Goal: Communication & Community: Answer question/provide support

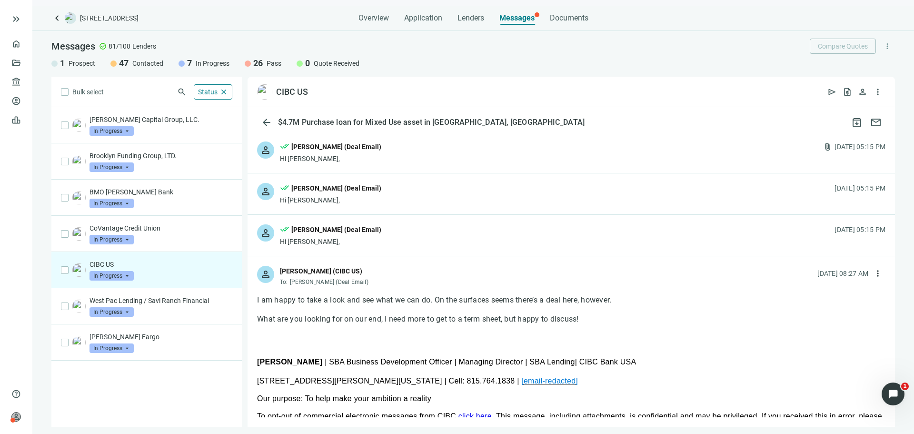
scroll to position [95, 0]
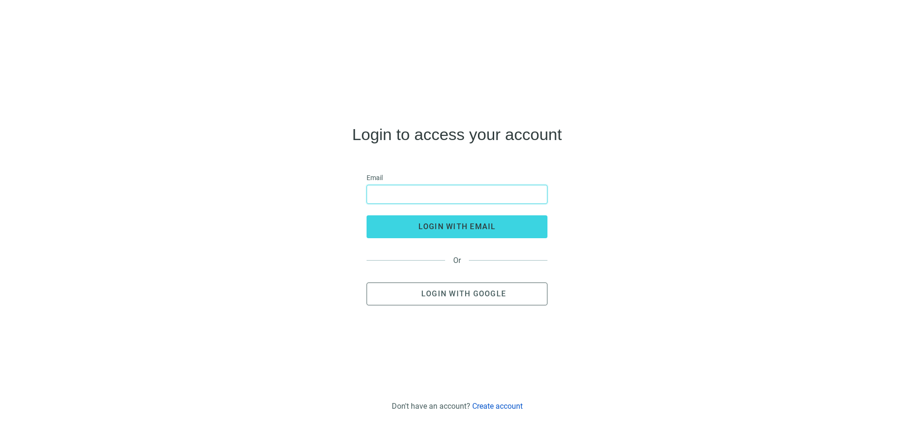
click at [375, 194] on input "email" at bounding box center [457, 194] width 168 height 18
type input "**********"
click at [366, 215] on button "login with email" at bounding box center [456, 226] width 181 height 23
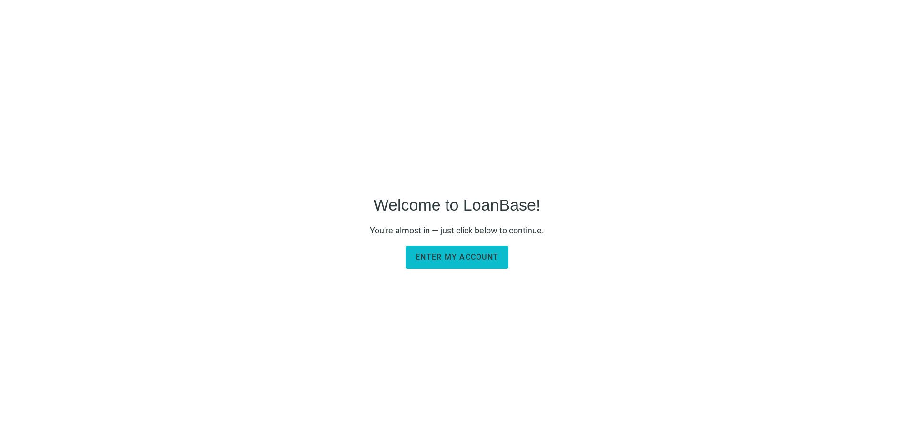
click at [444, 253] on span "Enter my account" at bounding box center [456, 256] width 83 height 9
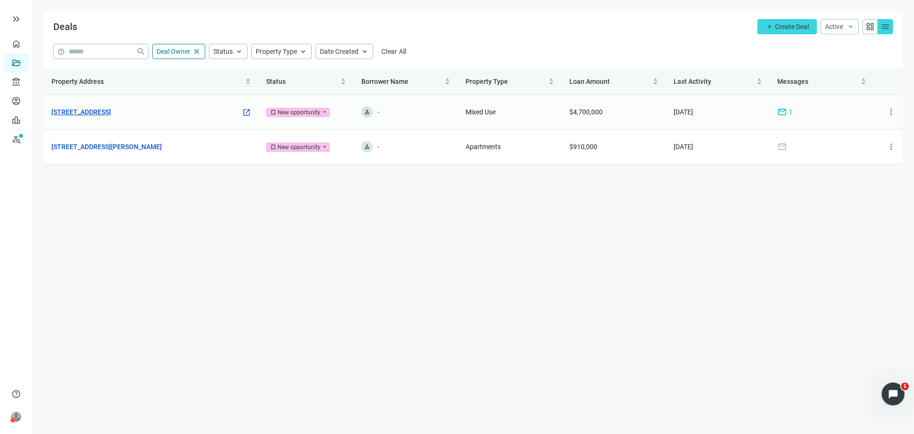
click at [111, 114] on link "3001 N Southport Ave, Chicago, IL 60657" at bounding box center [80, 112] width 59 height 10
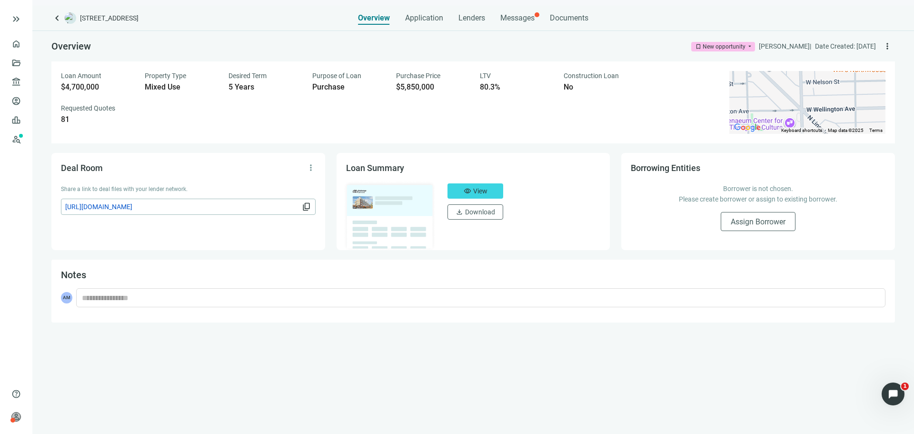
click at [517, 26] on div "keyboard_arrow_left 3001 N Southport Ave, Chicago, IL 60657 Overview Applicatio…" at bounding box center [472, 220] width 881 height 428
click at [516, 23] on div "Messages" at bounding box center [517, 15] width 34 height 19
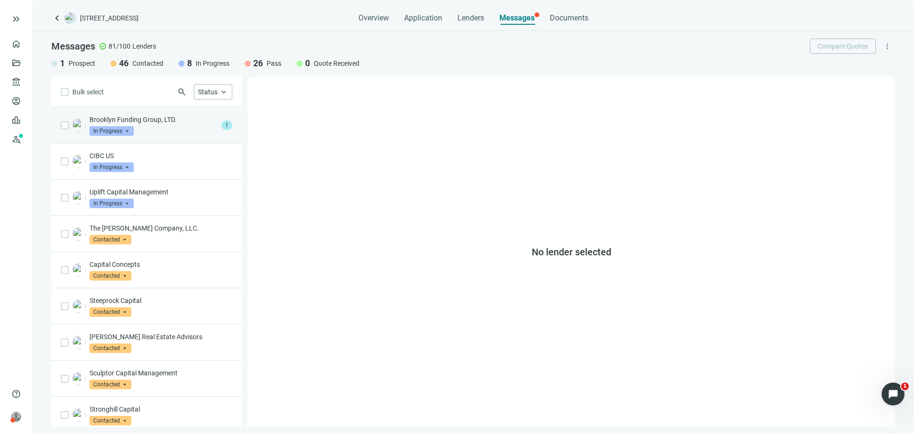
click at [143, 140] on div "Brooklyn Funding Group, LTD. In Progress arrow_drop_down 1" at bounding box center [146, 125] width 190 height 36
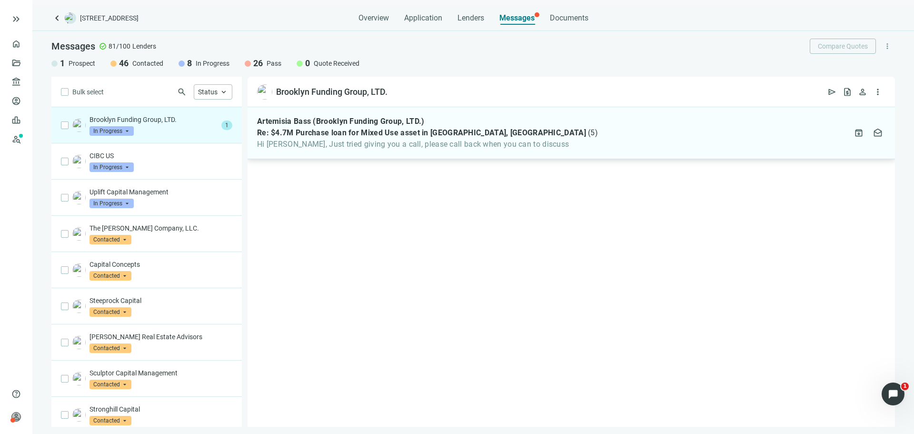
click at [364, 146] on span "Hi Aster, Just tried giving you a call, please call back when you can to discuss" at bounding box center [427, 144] width 341 height 10
